Goal: Book appointment/travel/reservation

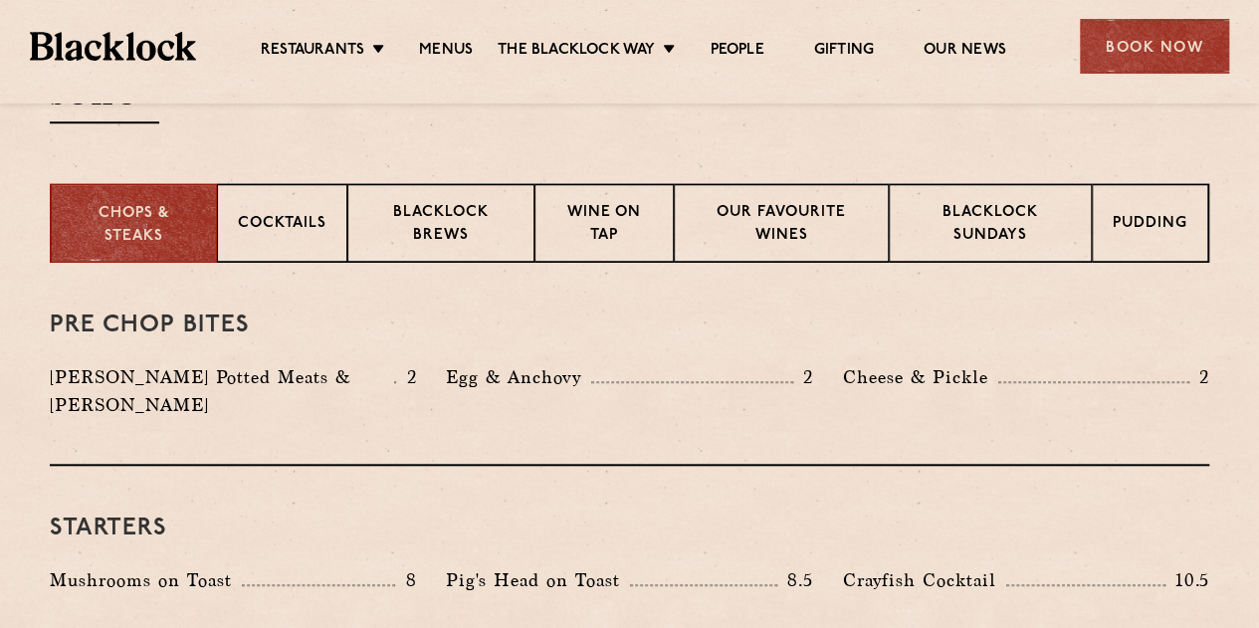
scroll to position [697, 0]
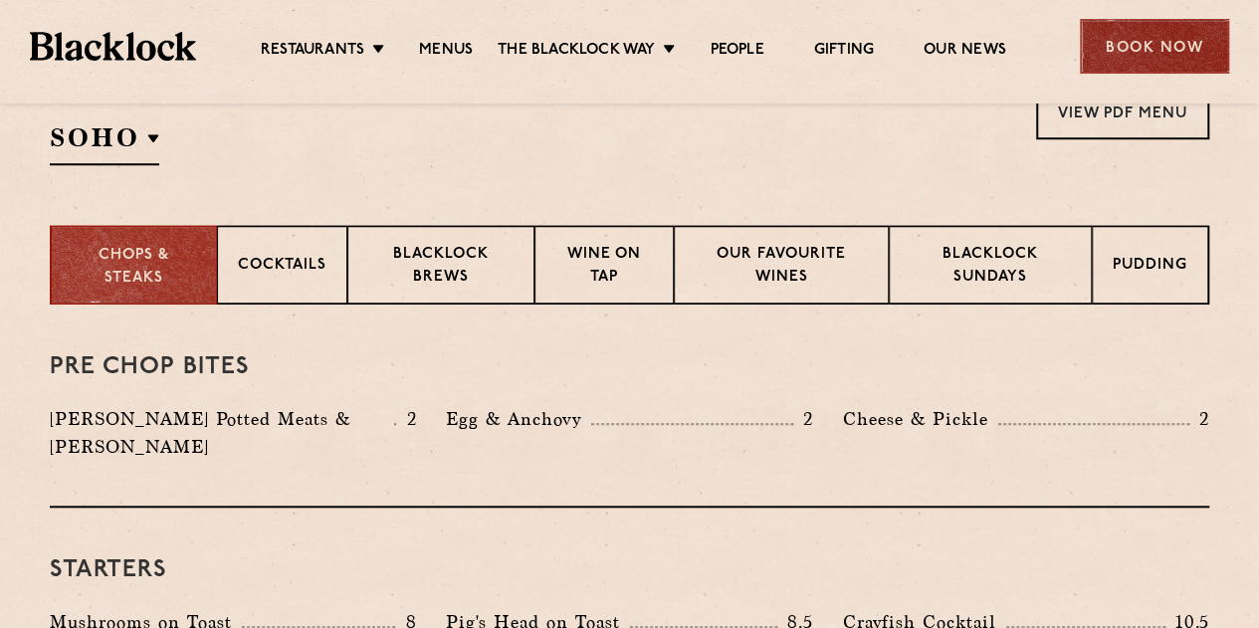
click at [1143, 33] on div "Book Now" at bounding box center [1154, 46] width 149 height 55
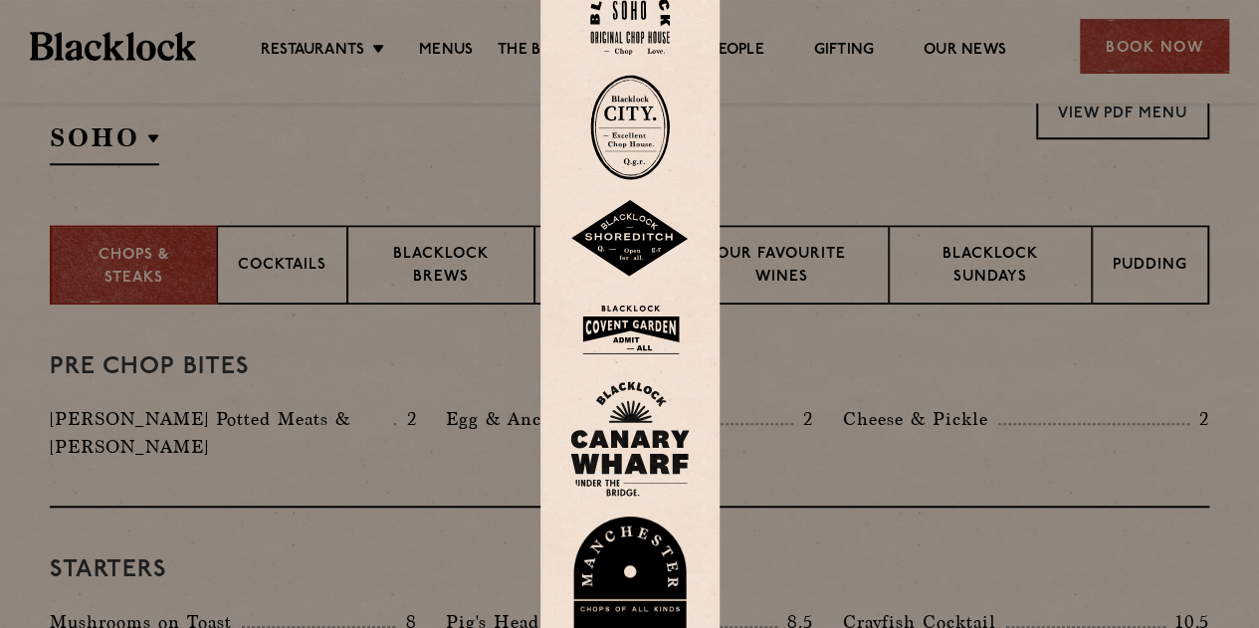
click at [647, 112] on img at bounding box center [630, 127] width 80 height 105
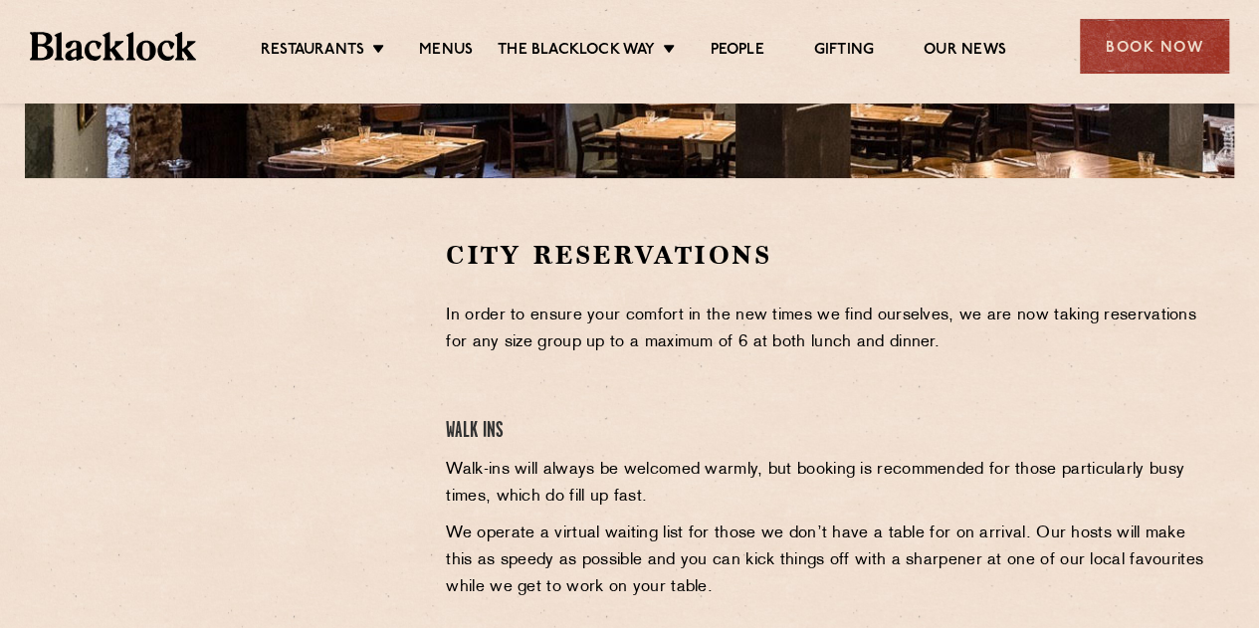
scroll to position [697, 0]
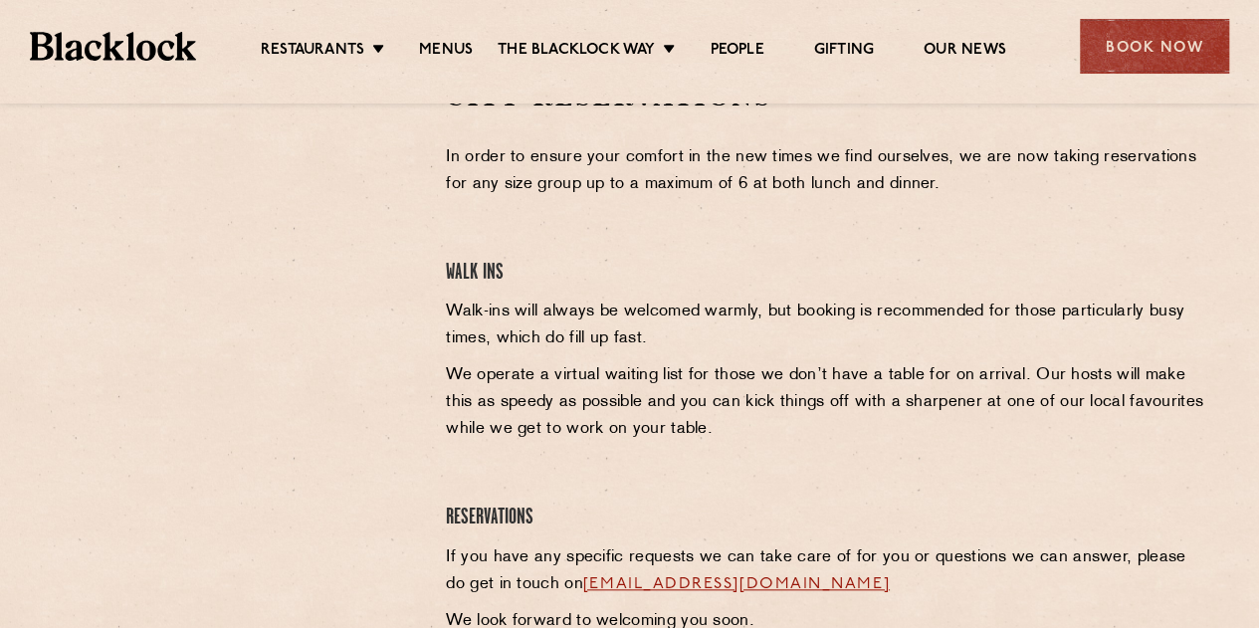
click at [381, 224] on div at bounding box center [233, 230] width 366 height 300
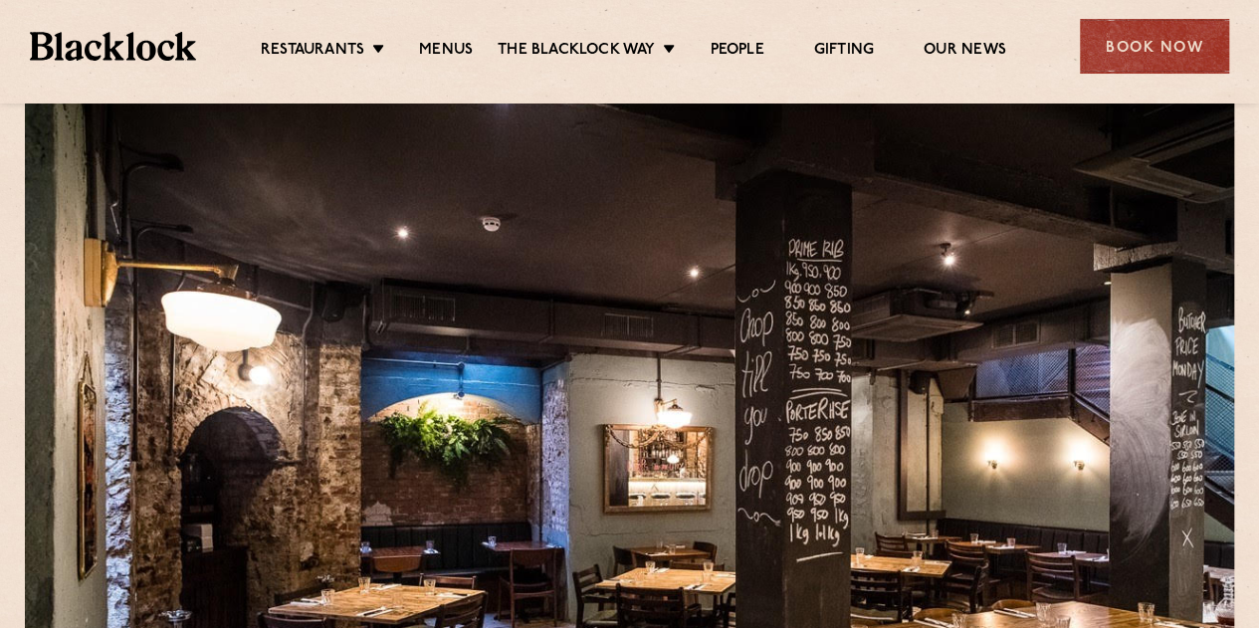
scroll to position [0, 0]
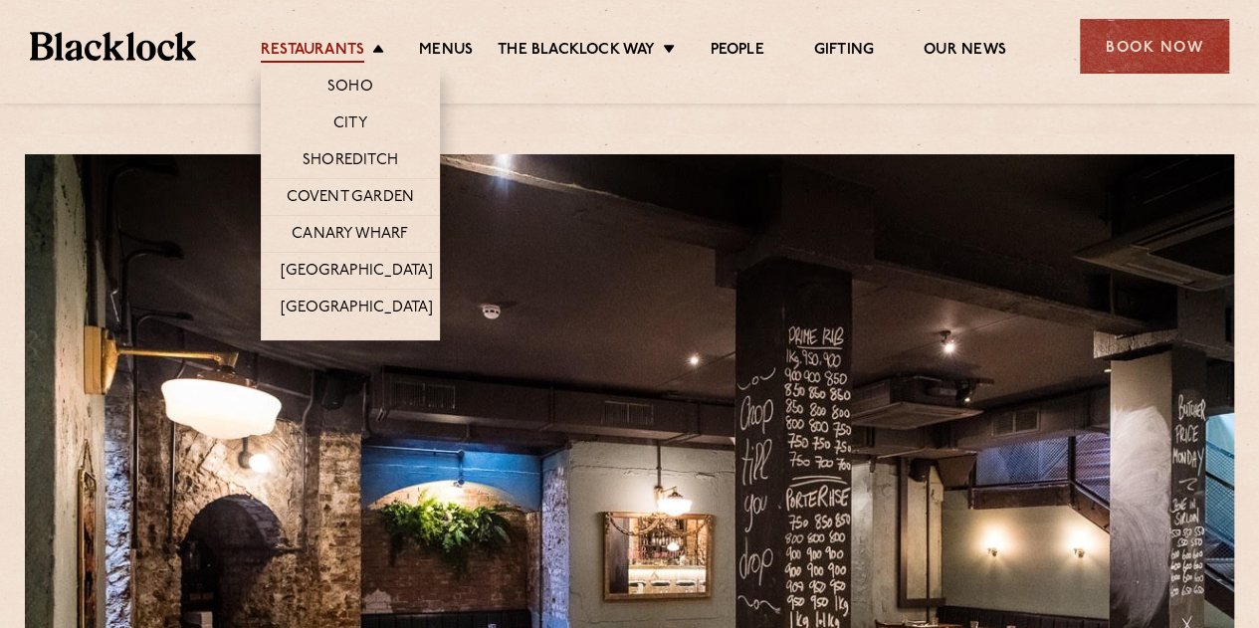
click at [325, 43] on link "Restaurants" at bounding box center [312, 52] width 103 height 22
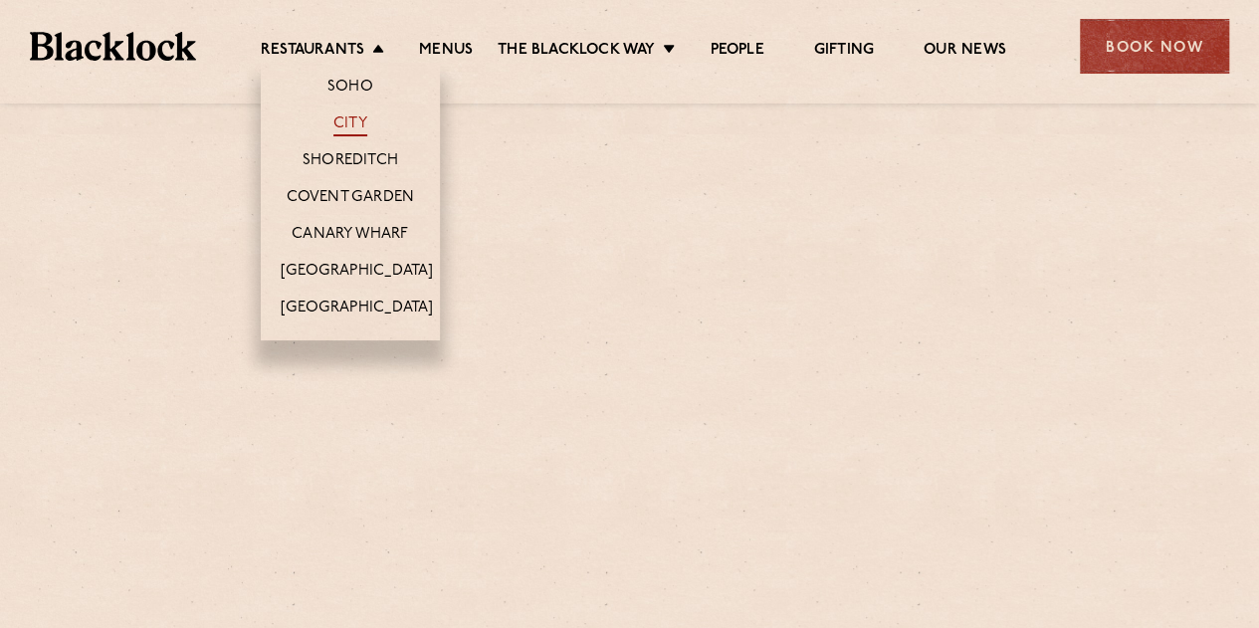
click at [350, 122] on link "City" at bounding box center [350, 125] width 34 height 22
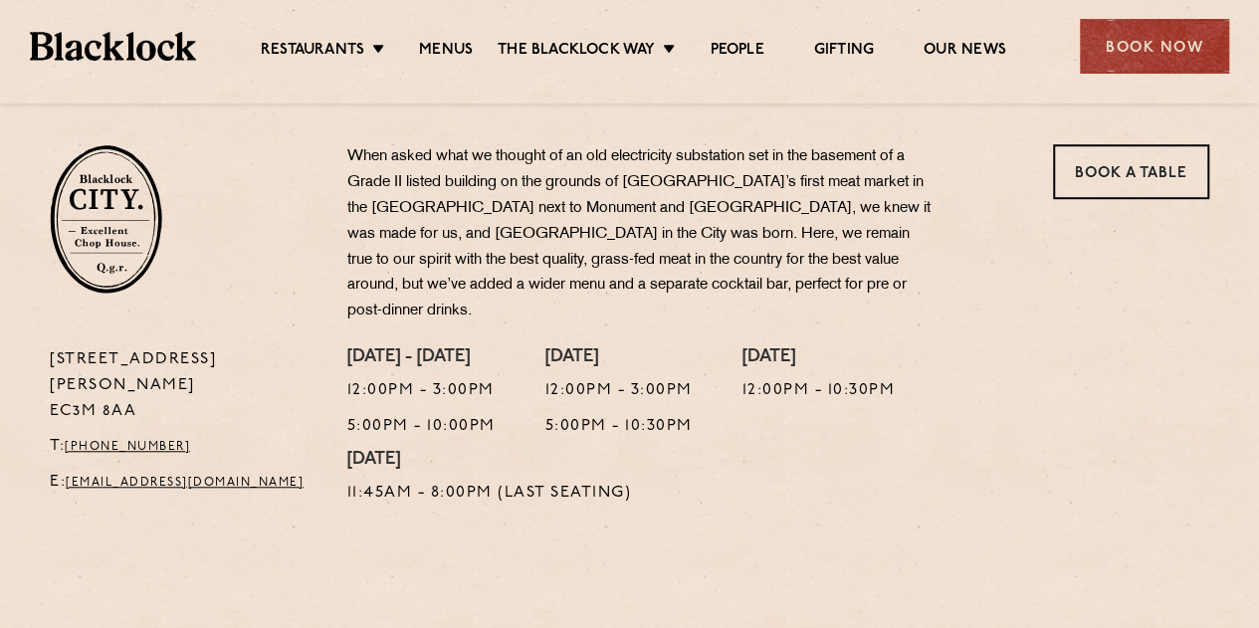
scroll to position [697, 0]
